Goal: Transaction & Acquisition: Purchase product/service

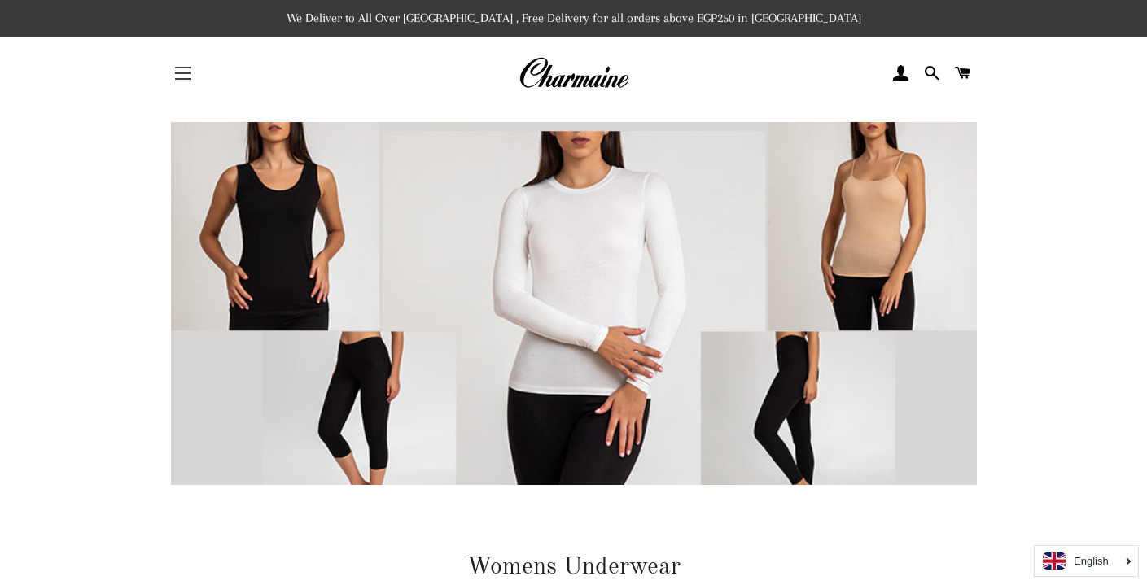
click at [182, 79] on button "Site navigation" at bounding box center [183, 73] width 41 height 41
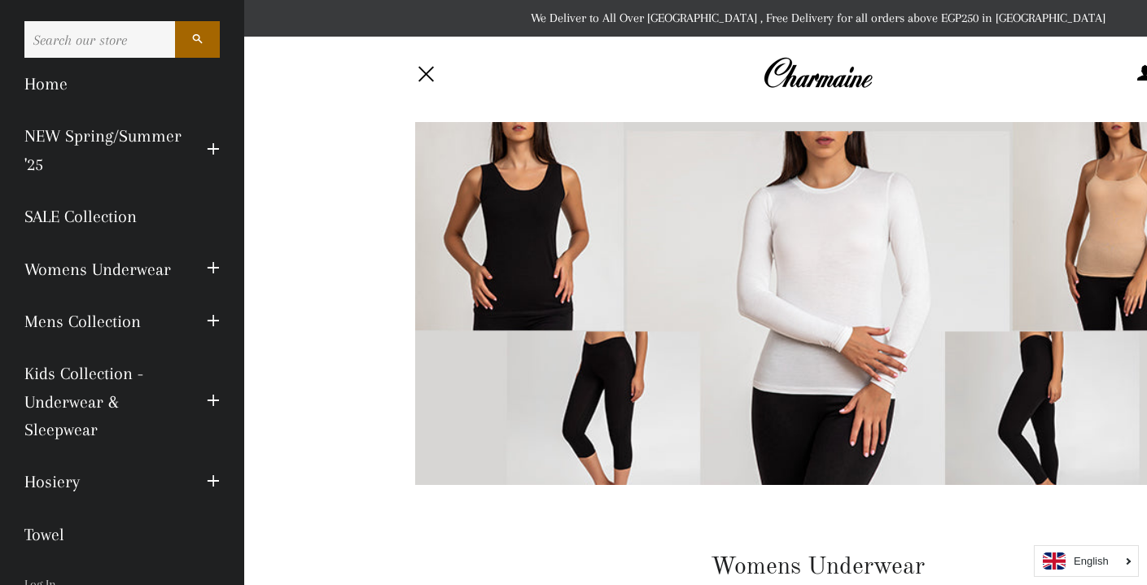
click at [84, 274] on link "Womens Underwear" at bounding box center [103, 269] width 182 height 52
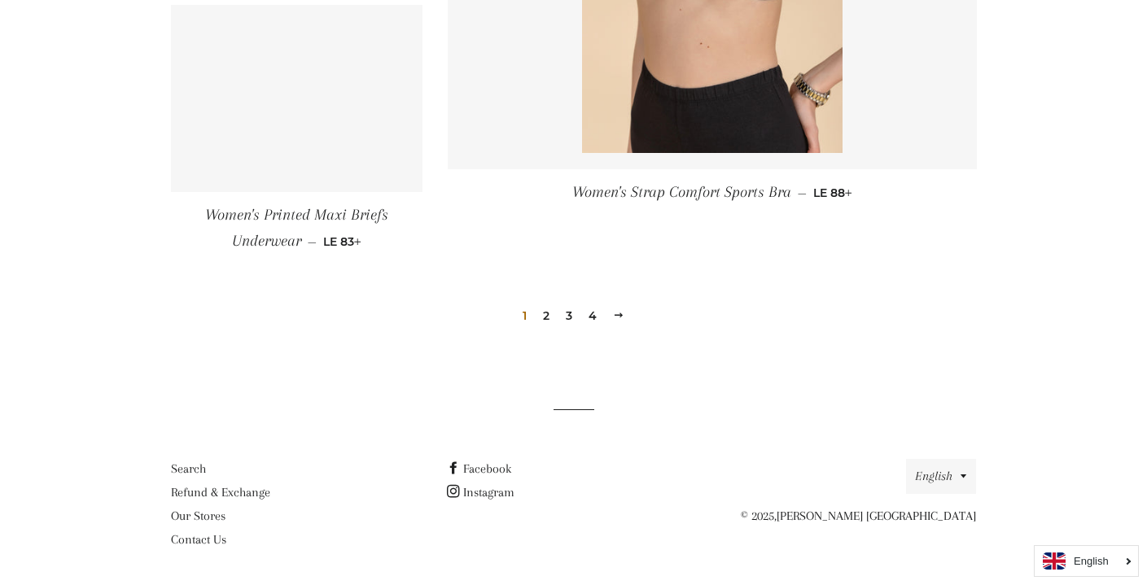
scroll to position [2449, 0]
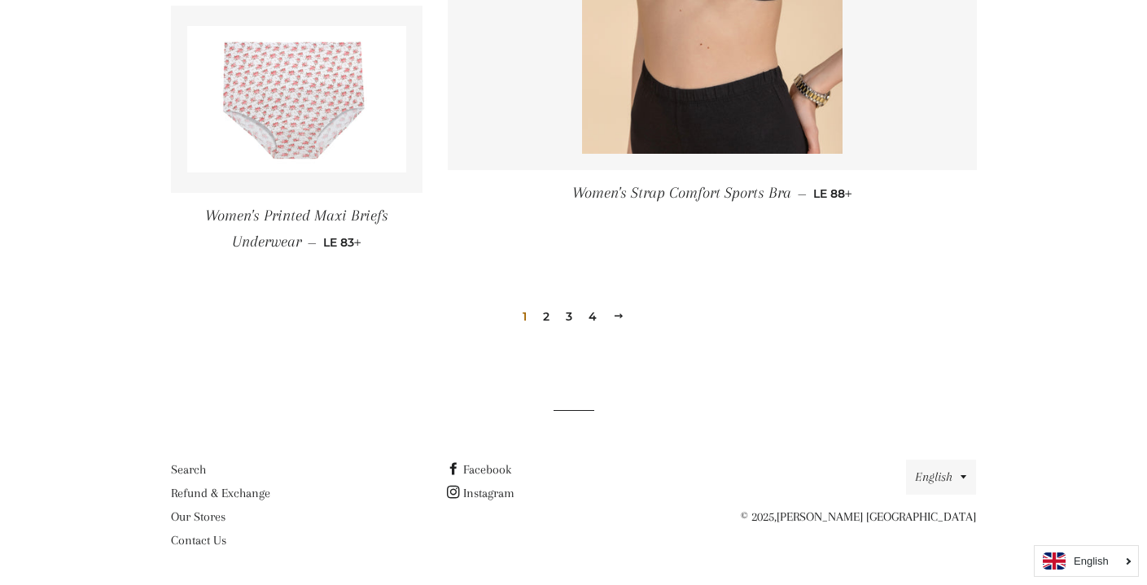
click at [550, 318] on link "2" at bounding box center [547, 317] width 20 height 24
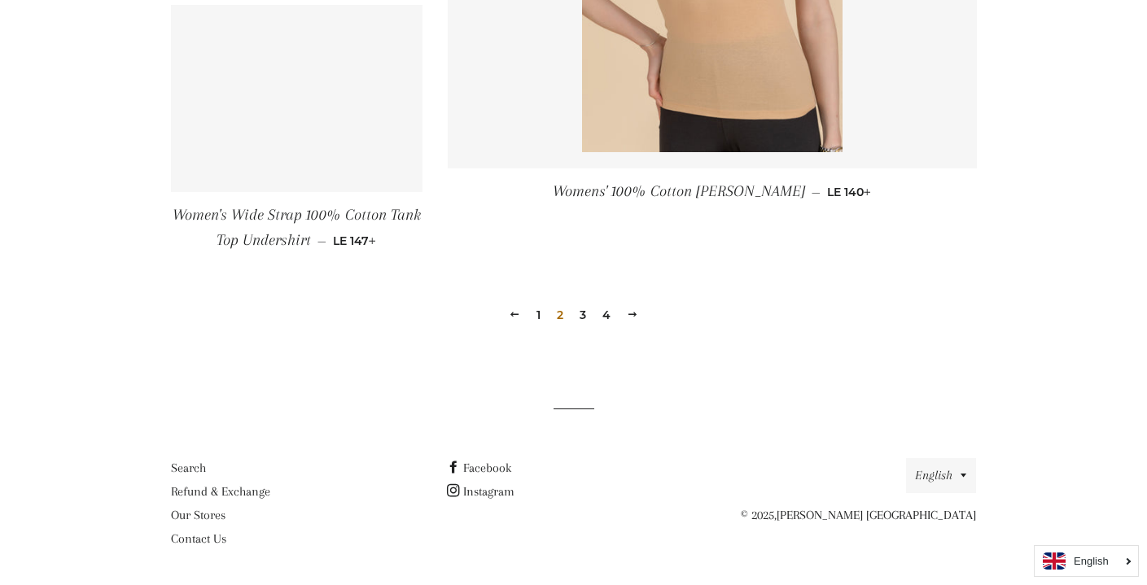
scroll to position [2419, 0]
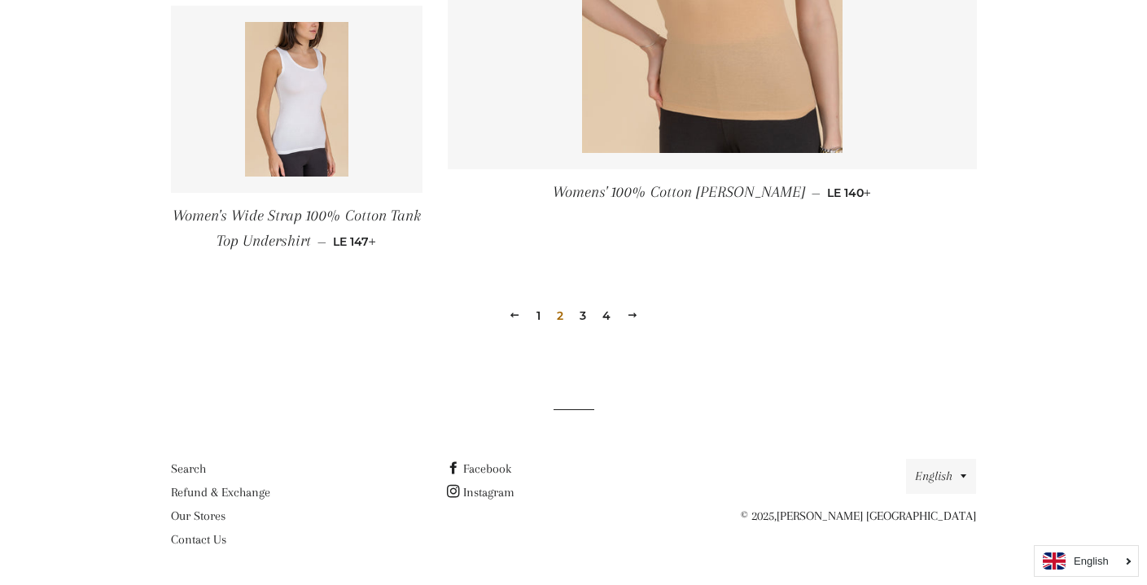
click at [585, 312] on link "3" at bounding box center [583, 316] width 20 height 24
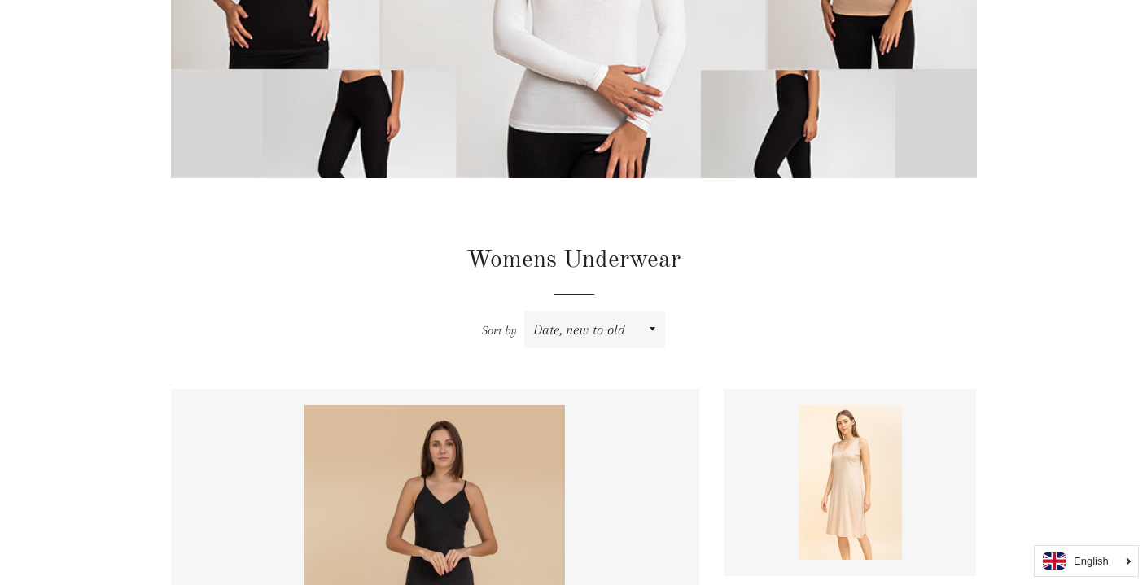
scroll to position [315, 0]
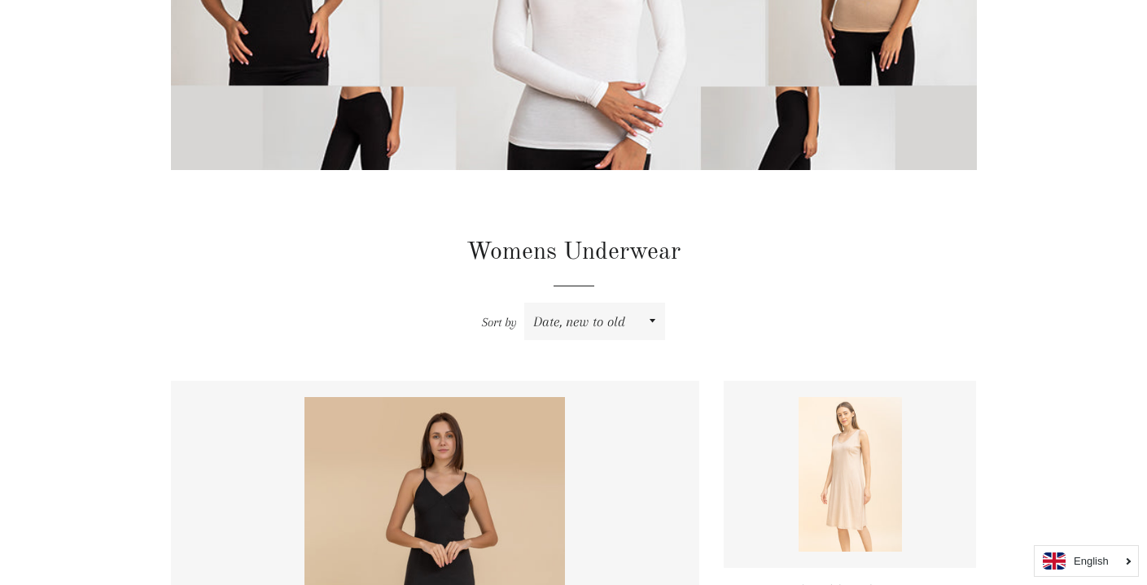
click at [851, 426] on img at bounding box center [850, 474] width 103 height 155
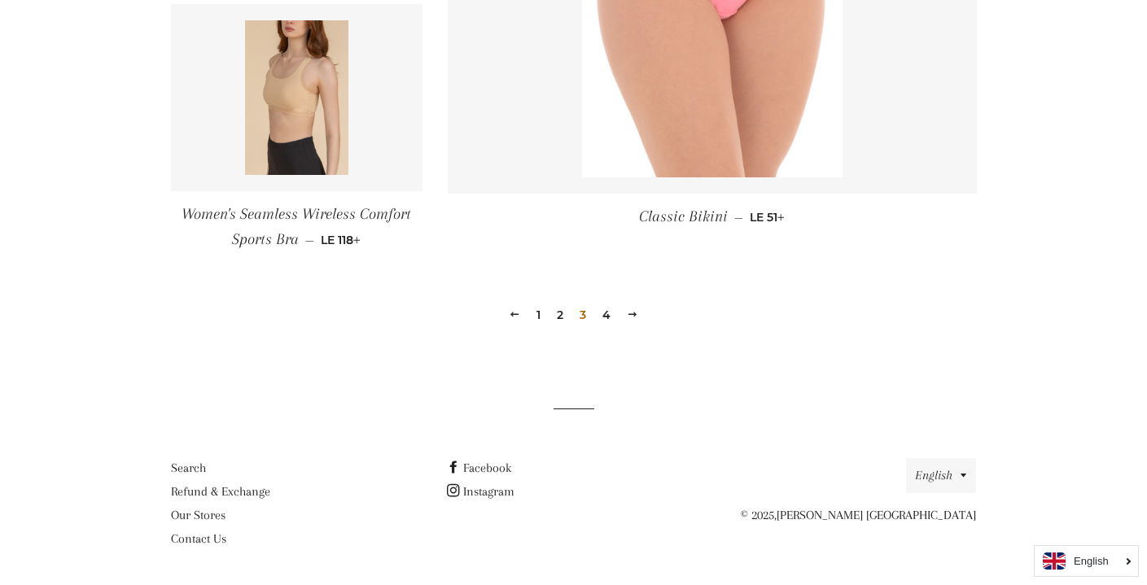
scroll to position [2412, 0]
click at [603, 315] on link "4" at bounding box center [606, 316] width 21 height 24
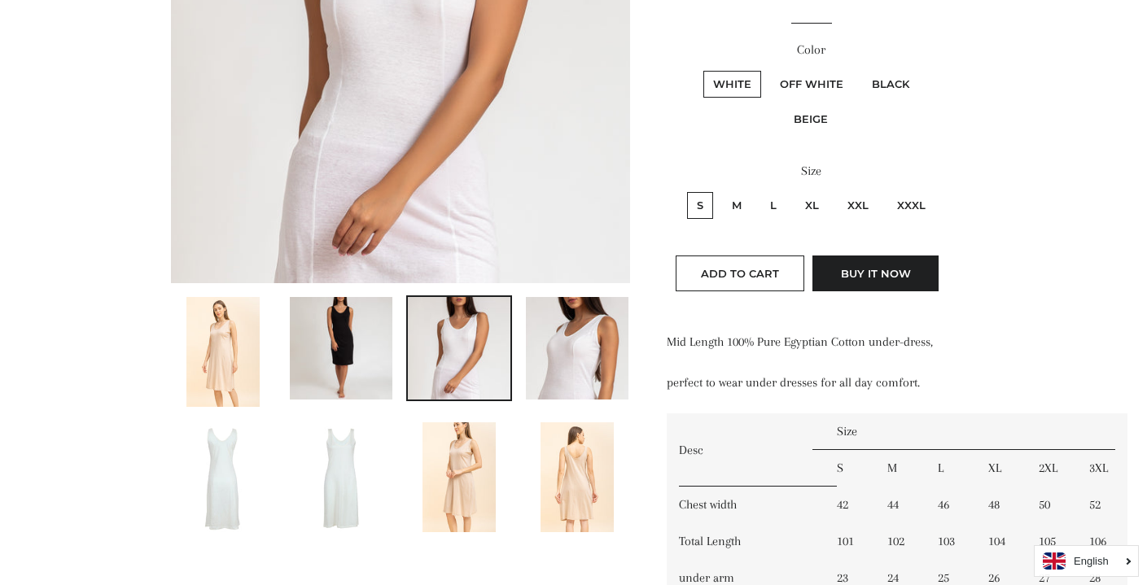
scroll to position [354, 0]
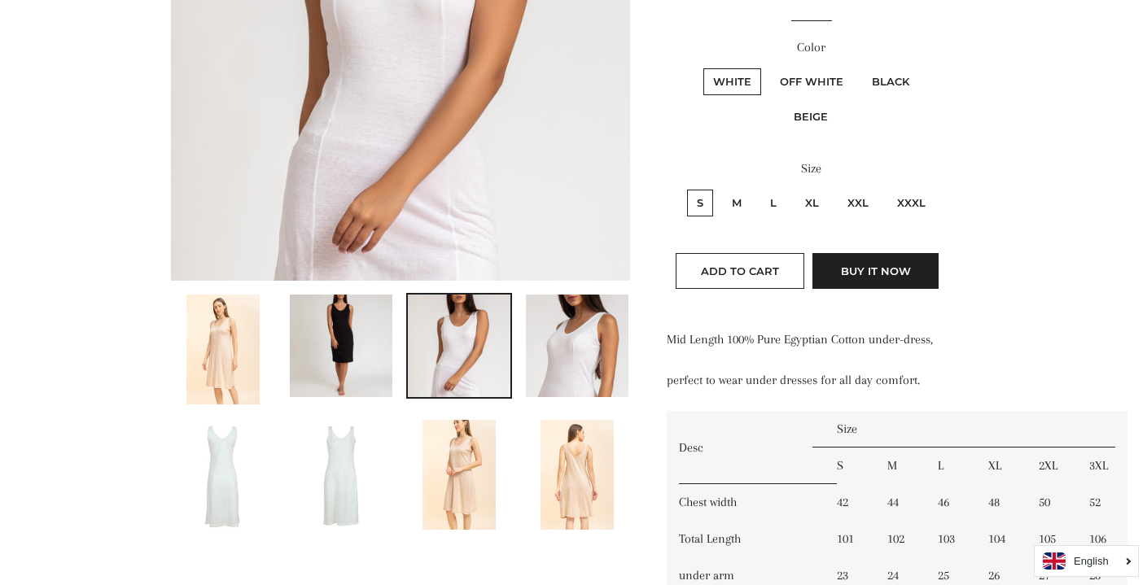
click at [467, 460] on img at bounding box center [459, 475] width 73 height 110
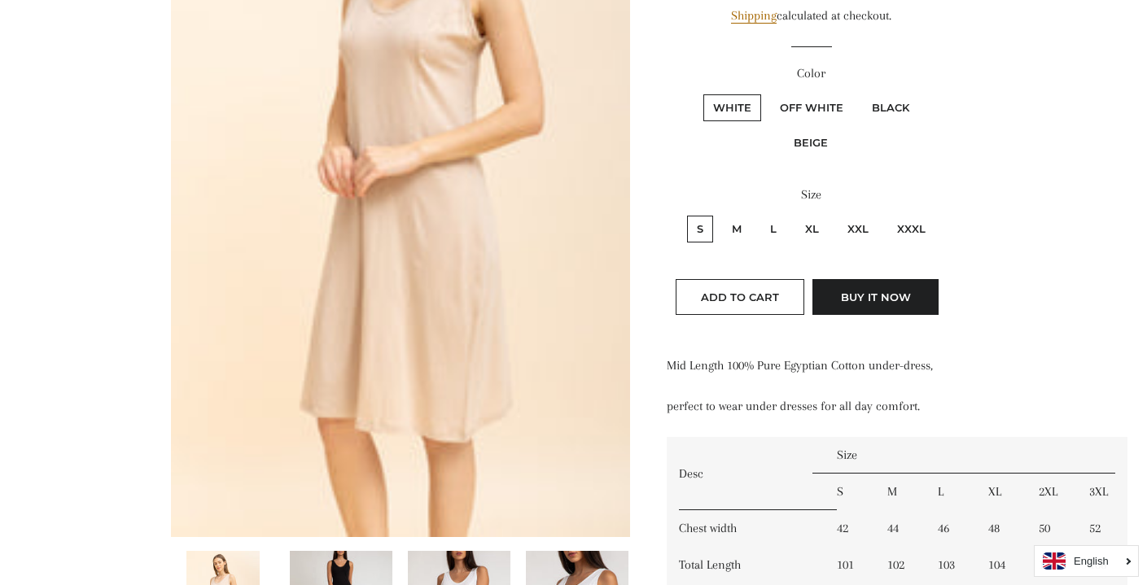
scroll to position [647, 0]
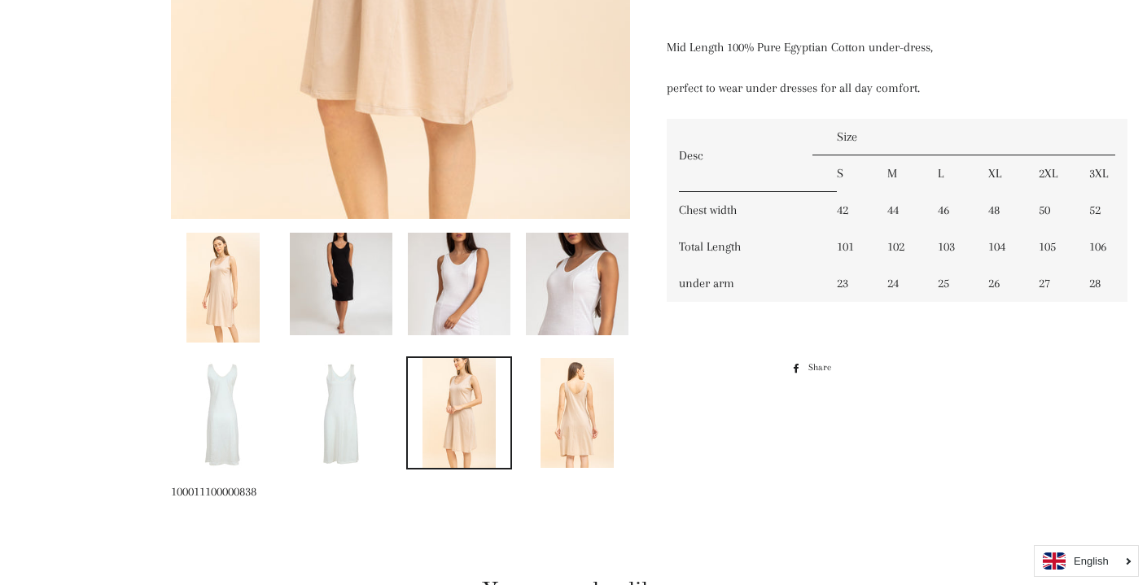
click at [353, 388] on img at bounding box center [341, 413] width 73 height 110
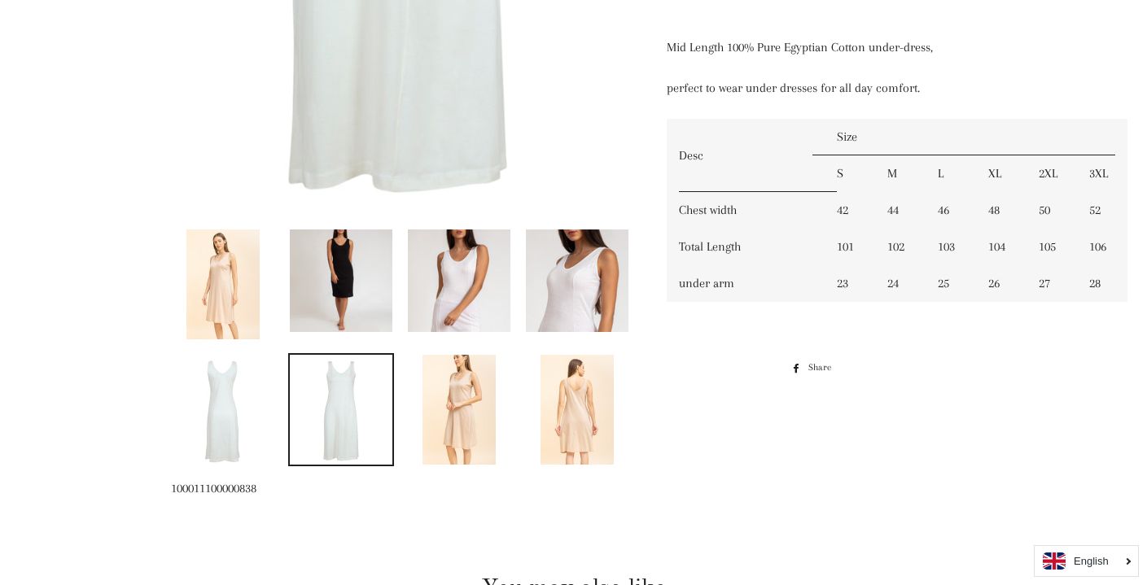
click at [458, 300] on img at bounding box center [459, 281] width 103 height 103
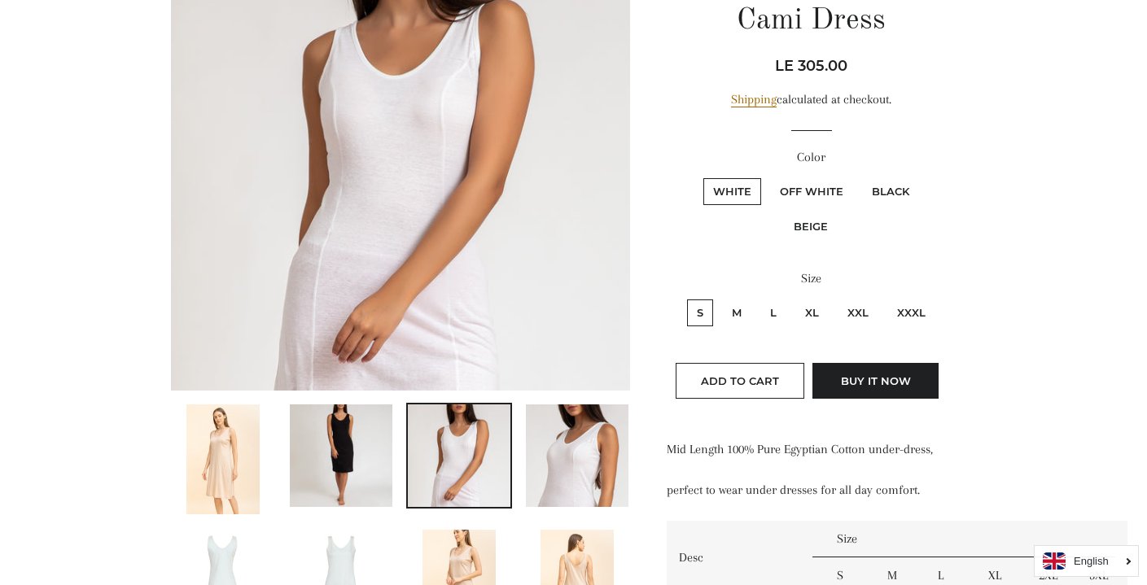
scroll to position [246, 0]
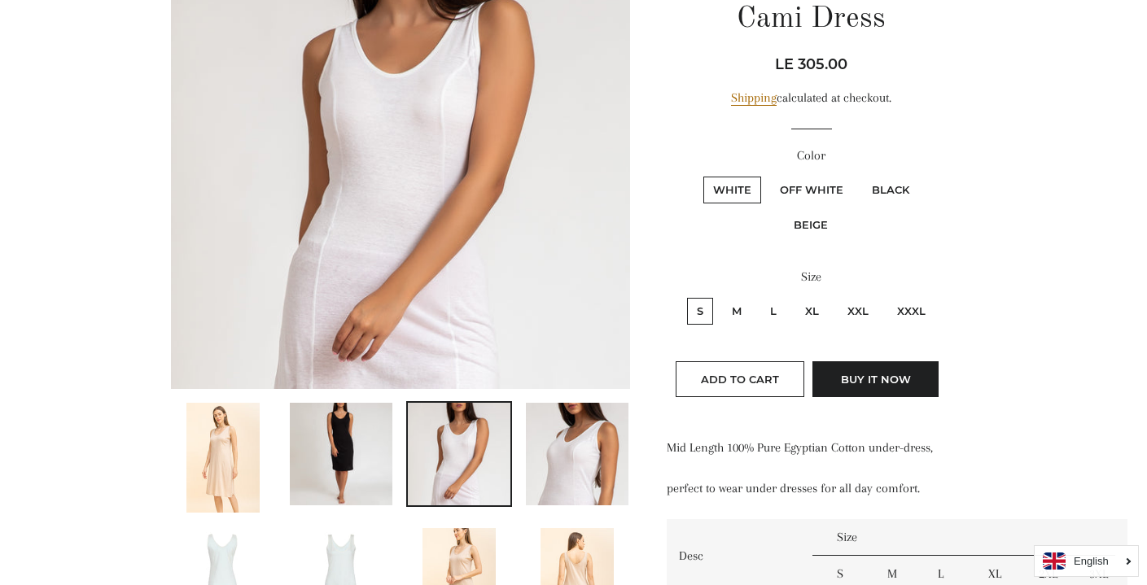
click at [596, 465] on img at bounding box center [577, 454] width 103 height 103
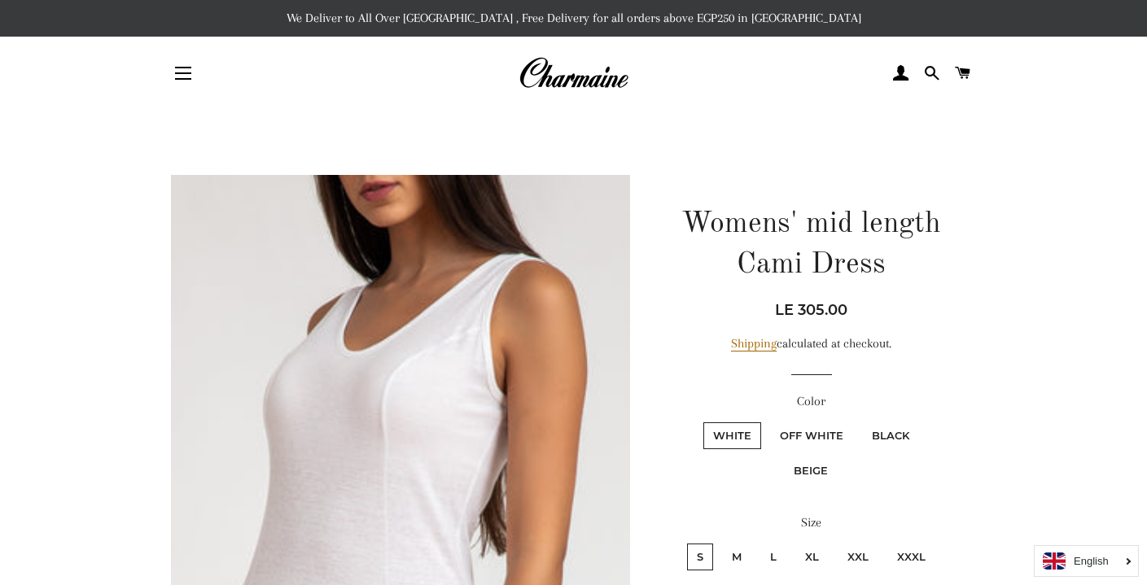
scroll to position [0, 0]
